Goal: Transaction & Acquisition: Purchase product/service

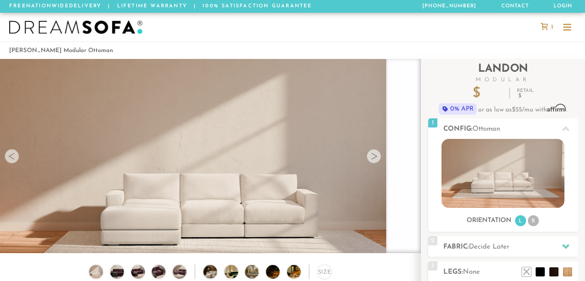
scroll to position [15, 0]
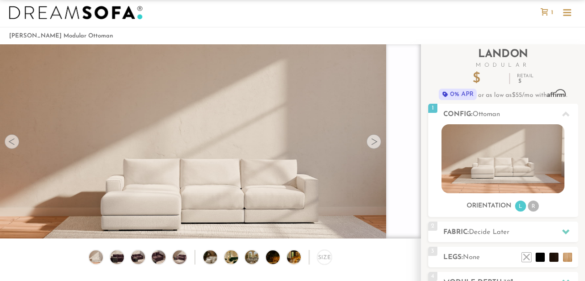
click at [379, 140] on div at bounding box center [373, 141] width 15 height 15
click at [368, 143] on div at bounding box center [373, 141] width 15 height 15
click at [369, 145] on div at bounding box center [373, 141] width 15 height 15
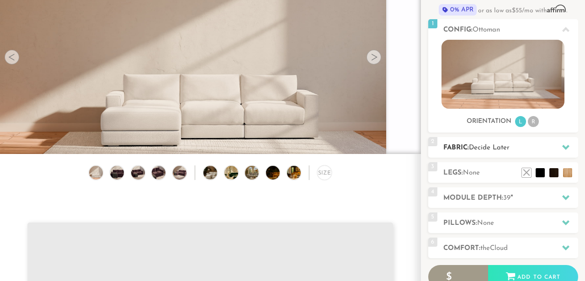
click at [514, 149] on h2 "Fabric: Decide Later" at bounding box center [510, 147] width 135 height 11
click at [570, 148] on div at bounding box center [565, 147] width 19 height 19
click at [555, 177] on li at bounding box center [540, 159] width 37 height 37
click at [542, 163] on li at bounding box center [540, 159] width 37 height 37
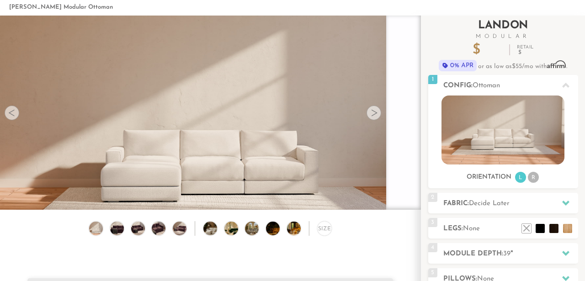
click at [501, 25] on h2 "[PERSON_NAME] Modular" at bounding box center [503, 29] width 150 height 19
drag, startPoint x: 490, startPoint y: 90, endPoint x: 486, endPoint y: 121, distance: 30.4
click at [489, 121] on div "1 Config: Ottoman R" at bounding box center [503, 131] width 150 height 113
click at [486, 121] on img at bounding box center [502, 129] width 123 height 69
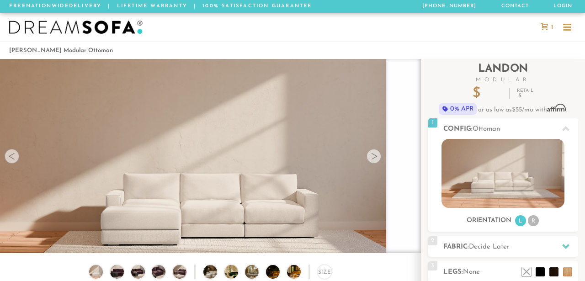
scroll to position [0, 0]
click at [61, 51] on li "[PERSON_NAME] Modular Ottoman" at bounding box center [61, 50] width 104 height 12
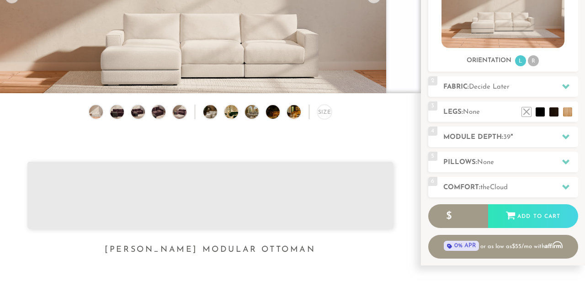
scroll to position [218, 0]
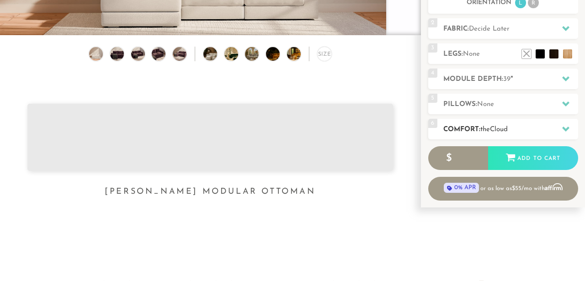
click at [501, 131] on span "Cloud" at bounding box center [499, 129] width 18 height 7
drag, startPoint x: 501, startPoint y: 131, endPoint x: 293, endPoint y: 118, distance: 208.7
